Goal: Task Accomplishment & Management: Use online tool/utility

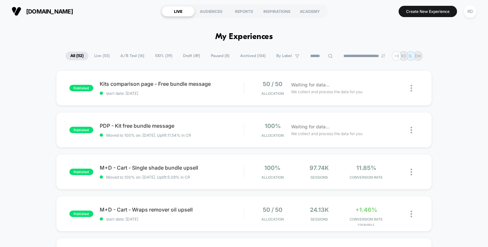
click at [314, 57] on input at bounding box center [321, 56] width 32 height 8
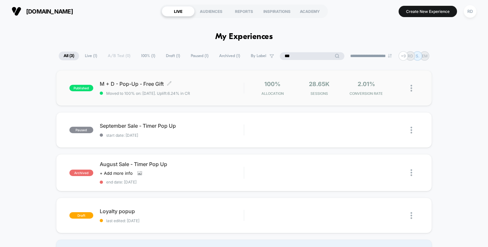
type input "***"
click at [147, 85] on span "M + D - Pop-Up - Free Gift Click to edit experience details" at bounding box center [172, 84] width 144 height 6
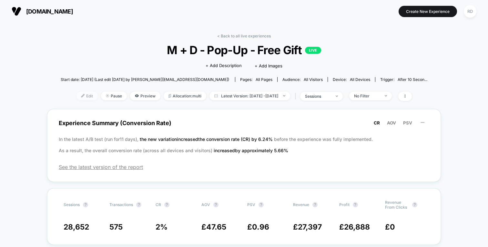
click at [76, 96] on span "Edit" at bounding box center [86, 96] width 21 height 9
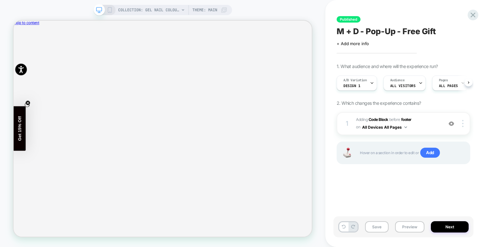
scroll to position [0, 0]
click at [16, 54] on icon "Close" at bounding box center [16, 54] width 0 height 0
click at [420, 84] on span "After 10 Seconds" at bounding box center [426, 86] width 26 height 5
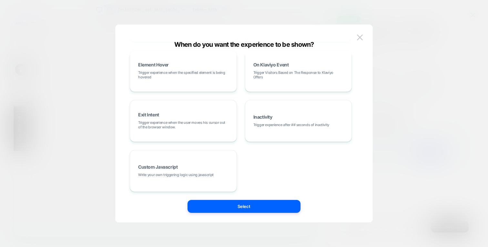
scroll to position [108, 0]
click at [361, 38] on img at bounding box center [360, 37] width 6 height 5
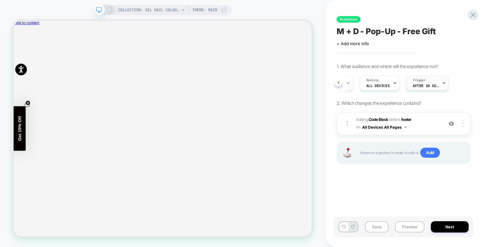
click at [422, 80] on div "Trigger After 10 Seconds" at bounding box center [425, 83] width 39 height 15
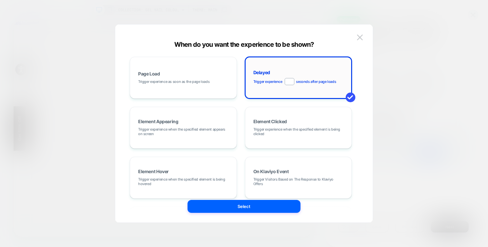
drag, startPoint x: 292, startPoint y: 82, endPoint x: 279, endPoint y: 82, distance: 12.6
click at [279, 82] on div "Trigger experience ** seconds after page loads" at bounding box center [294, 81] width 83 height 7
click at [356, 73] on div "Page Load Trigger experience as soon as the page loads Delayed Trigger experien…" at bounding box center [241, 123] width 238 height 172
click at [361, 37] on img at bounding box center [360, 37] width 6 height 5
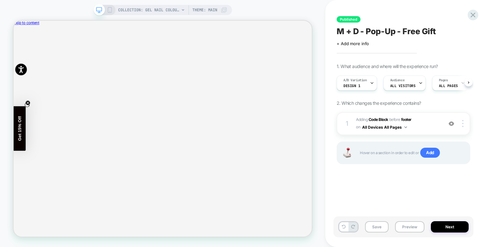
scroll to position [0, 115]
click at [421, 84] on span "After 10 Seconds" at bounding box center [426, 86] width 26 height 5
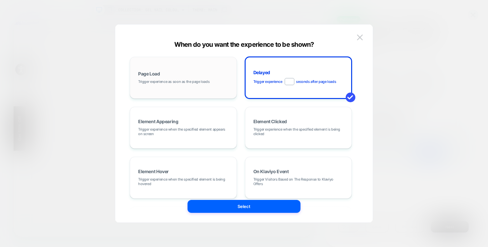
click at [229, 72] on div "Page Load Trigger experience as soon as the page loads" at bounding box center [183, 77] width 100 height 35
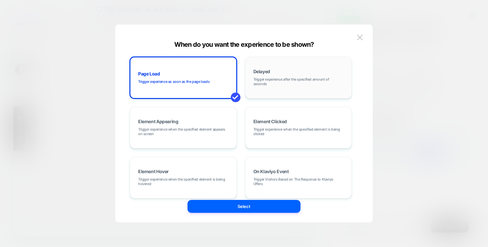
click at [296, 84] on span "Trigger experience after the specified amount of seconds" at bounding box center [298, 81] width 90 height 9
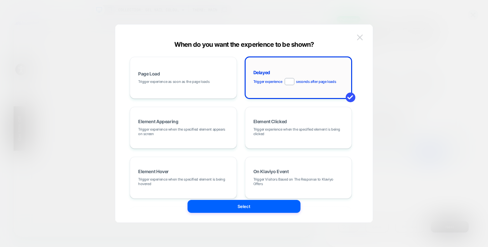
click at [360, 36] on img at bounding box center [360, 37] width 6 height 5
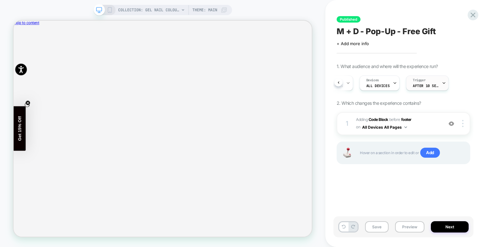
click at [420, 84] on span "After 10 Seconds" at bounding box center [426, 86] width 26 height 5
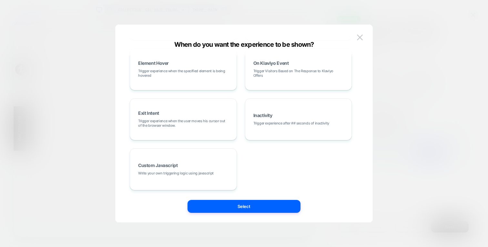
scroll to position [0, 0]
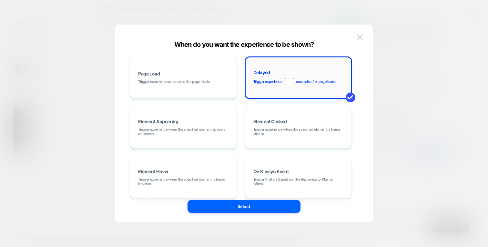
drag, startPoint x: 292, startPoint y: 82, endPoint x: 281, endPoint y: 81, distance: 11.3
click at [281, 81] on div "Trigger experience * seconds after page loads" at bounding box center [294, 81] width 83 height 7
type input "*"
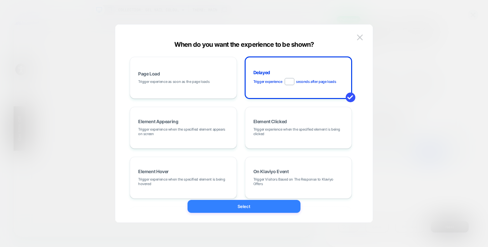
type input "*"
type input "***"
click at [259, 204] on button "Select" at bounding box center [243, 206] width 113 height 13
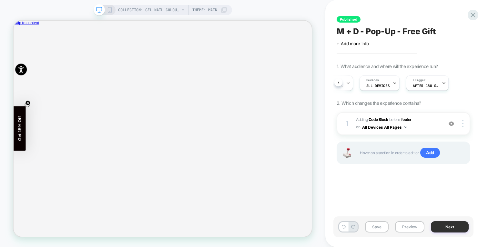
click at [447, 226] on button "Next" at bounding box center [450, 226] width 38 height 11
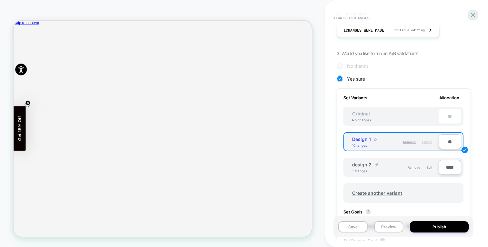
scroll to position [246, 0]
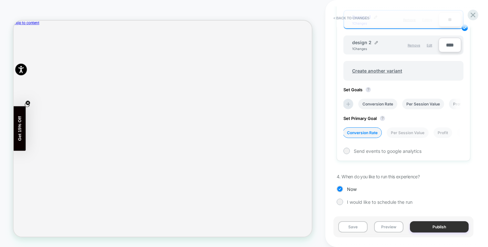
click at [440, 228] on button "Publish" at bounding box center [439, 226] width 59 height 11
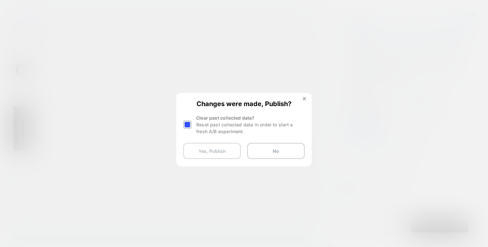
click at [219, 151] on button "Yes, Publish" at bounding box center [211, 151] width 57 height 16
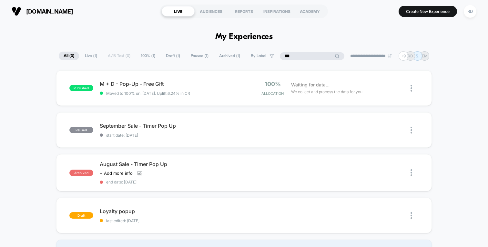
drag, startPoint x: 306, startPoint y: 55, endPoint x: 286, endPoint y: 55, distance: 19.7
click at [286, 55] on input "***" at bounding box center [312, 56] width 65 height 8
click at [294, 53] on input "***" at bounding box center [312, 56] width 65 height 8
click at [291, 55] on input "***" at bounding box center [312, 56] width 65 height 8
type input "*"
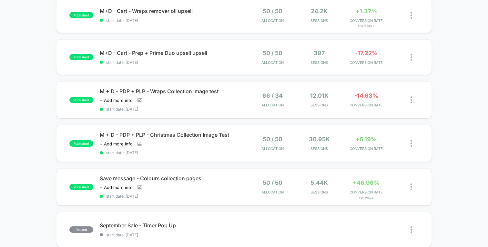
scroll to position [242, 0]
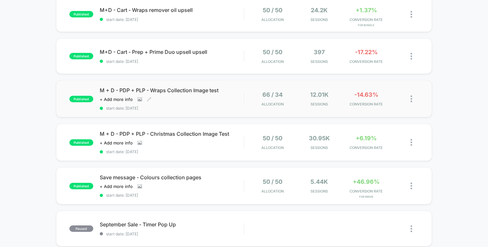
click at [177, 92] on span "M + D - PDP + PLP - Wraps Collection Image test" at bounding box center [172, 90] width 144 height 6
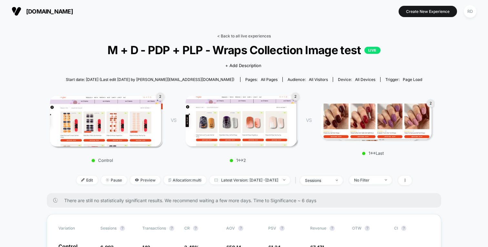
click at [228, 37] on link "< Back to all live experiences" at bounding box center [244, 36] width 54 height 5
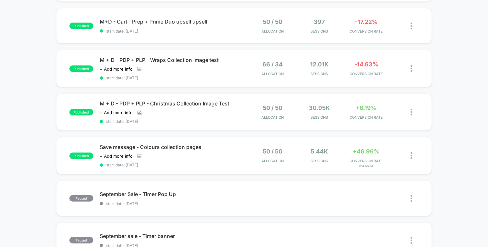
scroll to position [274, 0]
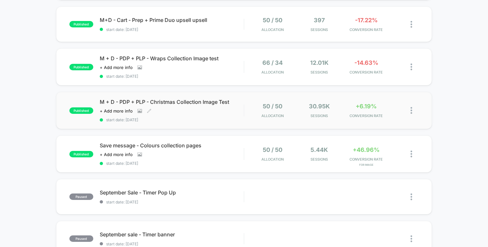
click at [187, 102] on span "M + D - PDP + PLP - Christmas Collection Image Test" at bounding box center [172, 102] width 144 height 6
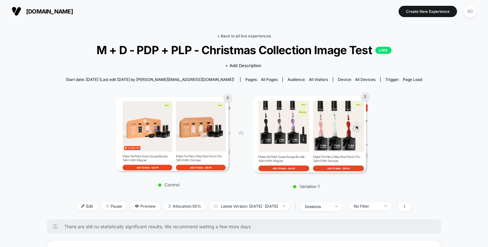
click at [233, 36] on link "< Back to all live experiences" at bounding box center [244, 36] width 54 height 5
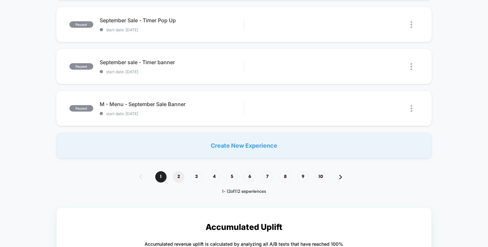
click at [181, 175] on span "2" at bounding box center [178, 176] width 11 height 11
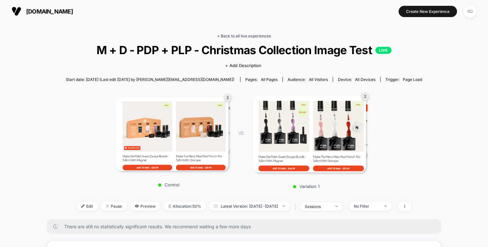
click at [234, 37] on link "< Back to all live experiences" at bounding box center [244, 36] width 54 height 5
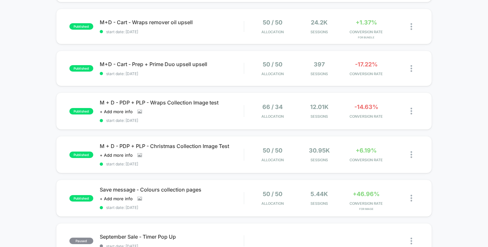
scroll to position [233, 0]
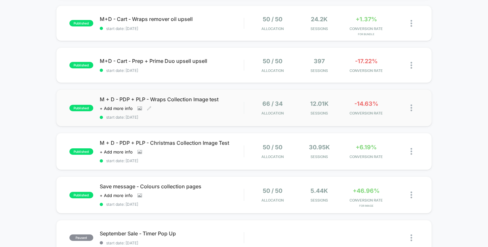
click at [182, 104] on div "M + D - PDP + PLP - Wraps Collection Image test Click to view images Click to e…" at bounding box center [172, 108] width 144 height 24
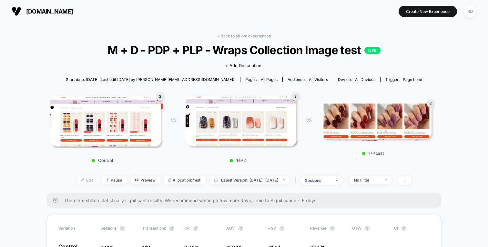
click at [76, 181] on span "Edit" at bounding box center [86, 180] width 21 height 9
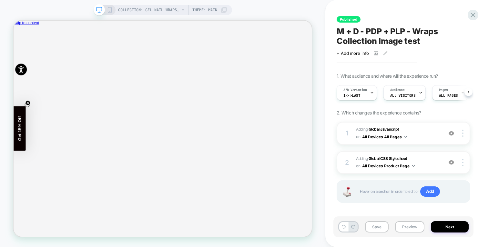
scroll to position [0, 0]
click at [21, 55] on icon "Close" at bounding box center [19, 56] width 3 height 3
click at [444, 226] on button "Next" at bounding box center [450, 226] width 38 height 11
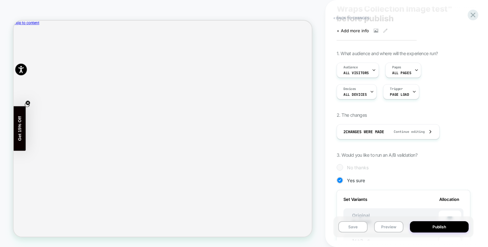
scroll to position [0, 0]
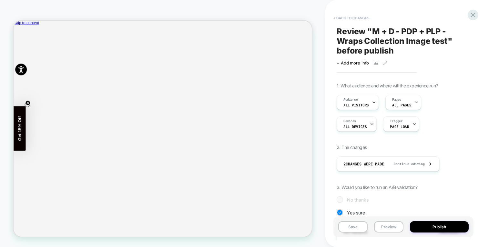
click at [352, 17] on button "< Back to changes" at bounding box center [351, 18] width 43 height 10
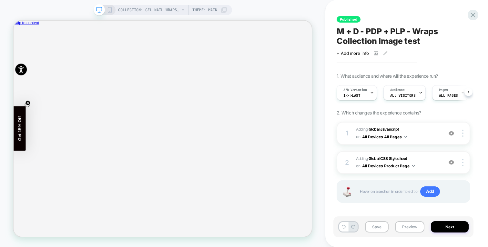
scroll to position [0, 0]
click at [360, 91] on span "A/B Variation" at bounding box center [355, 90] width 24 height 5
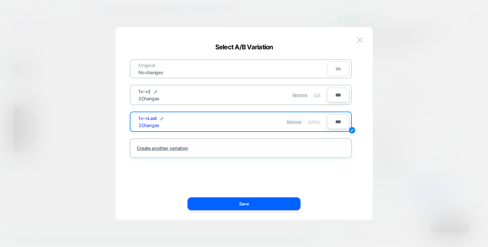
click at [315, 94] on span "Edit" at bounding box center [317, 95] width 7 height 5
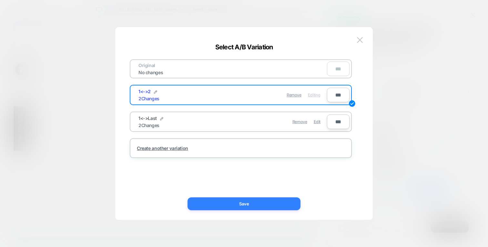
click at [264, 201] on button "Save" at bounding box center [243, 203] width 113 height 13
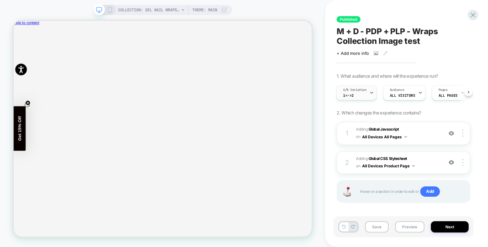
click at [359, 95] on div "A/B Variation 1<->2" at bounding box center [354, 92] width 36 height 15
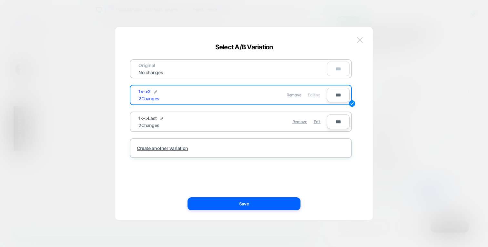
click at [359, 38] on img at bounding box center [360, 39] width 6 height 5
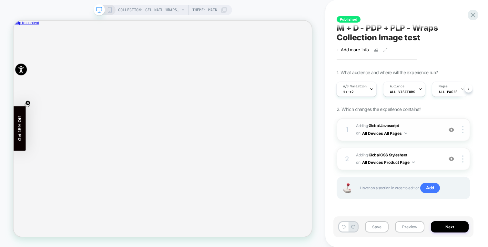
scroll to position [0, 0]
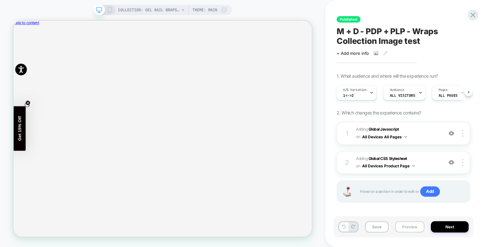
click at [410, 224] on button "Preview" at bounding box center [409, 226] width 29 height 11
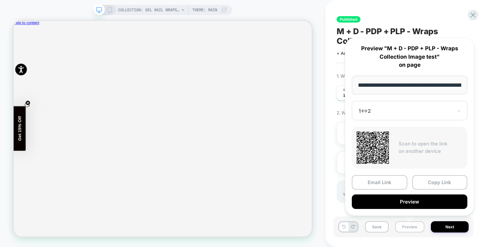
scroll to position [0, 65]
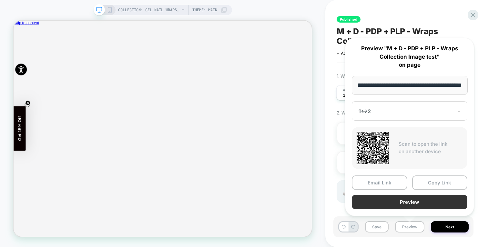
click at [415, 197] on button "Preview" at bounding box center [409, 202] width 115 height 15
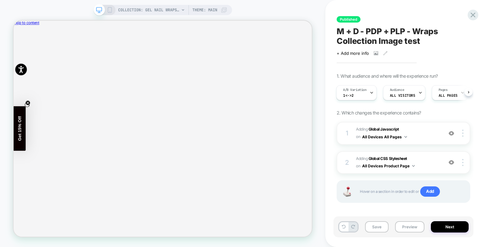
click at [348, 84] on div "A/B Variation 1<->2 Audience All Visitors Pages ALL PAGES Devices ALL DEVICES T…" at bounding box center [400, 93] width 134 height 22
click at [359, 93] on div "A/B Variation 1<->2" at bounding box center [354, 92] width 36 height 15
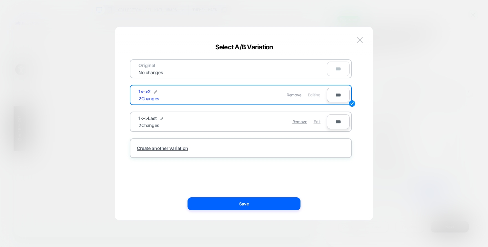
click at [315, 121] on span "Edit" at bounding box center [317, 121] width 7 height 5
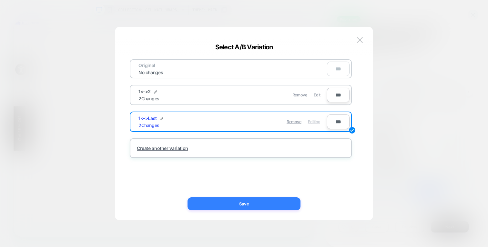
click at [267, 202] on button "Save" at bounding box center [243, 203] width 113 height 13
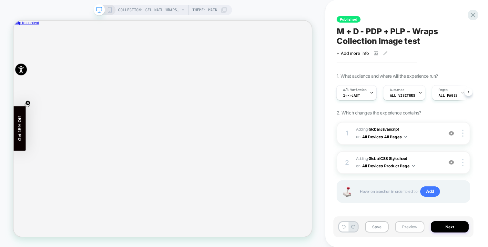
click at [409, 229] on button "Preview" at bounding box center [409, 226] width 29 height 11
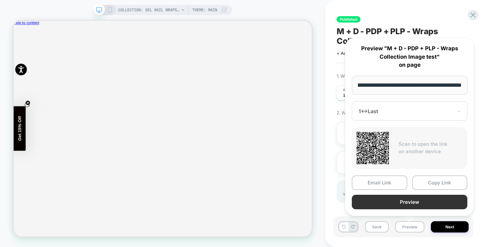
click at [406, 203] on button "Preview" at bounding box center [409, 202] width 115 height 15
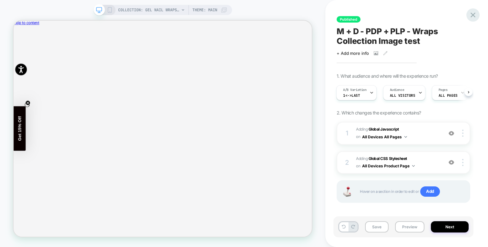
click at [472, 15] on icon at bounding box center [472, 15] width 5 height 5
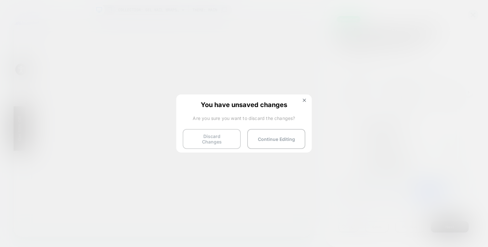
click at [209, 137] on button "Discard Changes" at bounding box center [212, 139] width 58 height 20
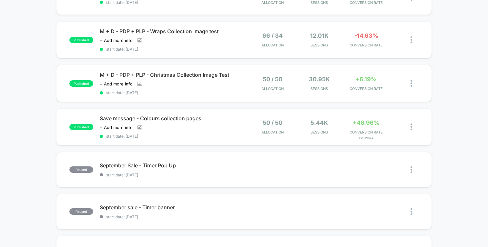
scroll to position [305, 0]
